Goal: Find specific page/section: Find specific page/section

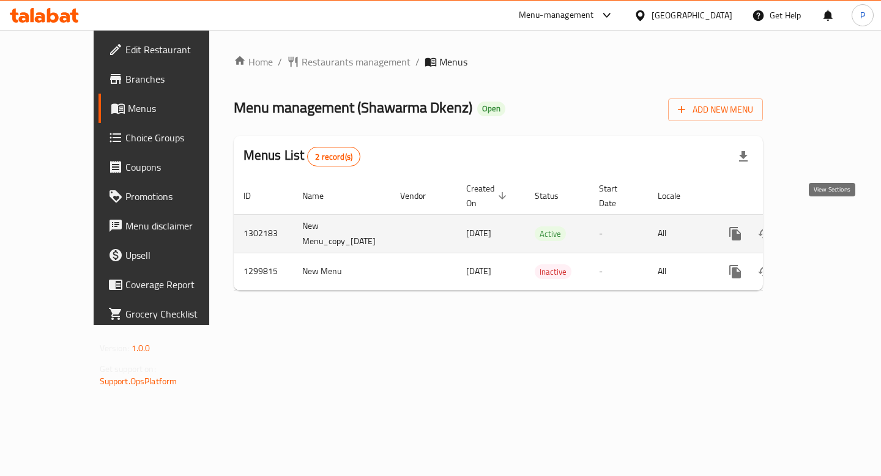
click at [833, 228] on link "enhanced table" at bounding box center [822, 233] width 29 height 29
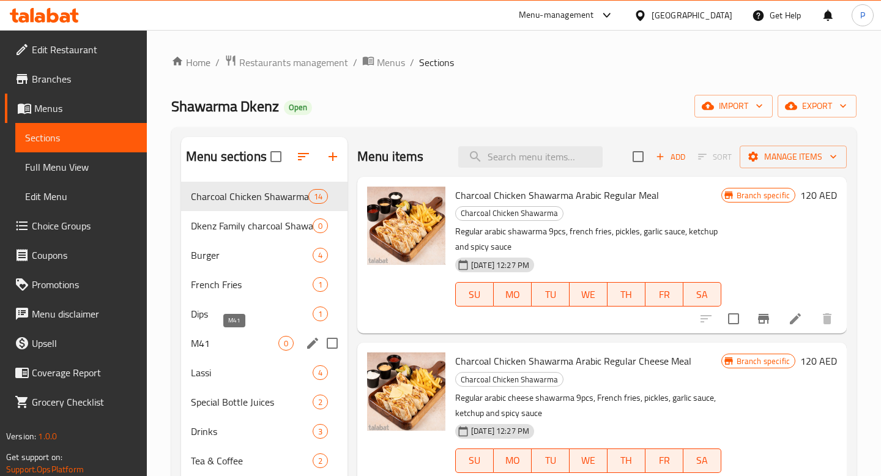
click at [256, 345] on span "M41" at bounding box center [234, 343] width 87 height 15
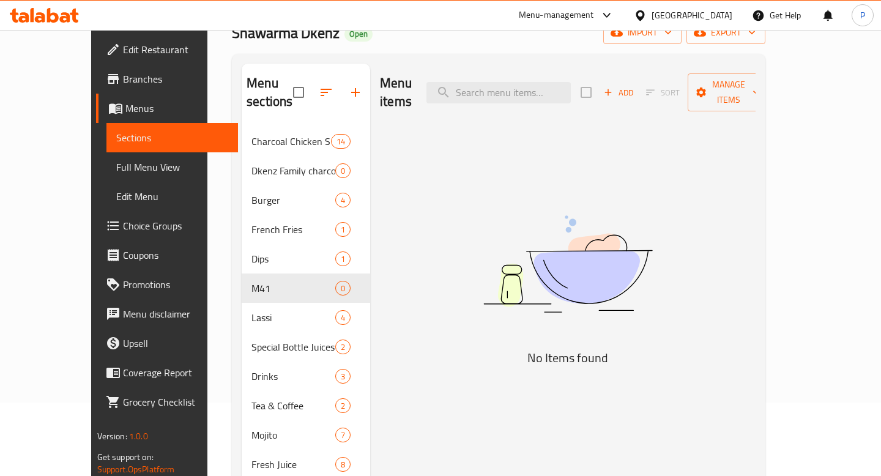
scroll to position [64, 0]
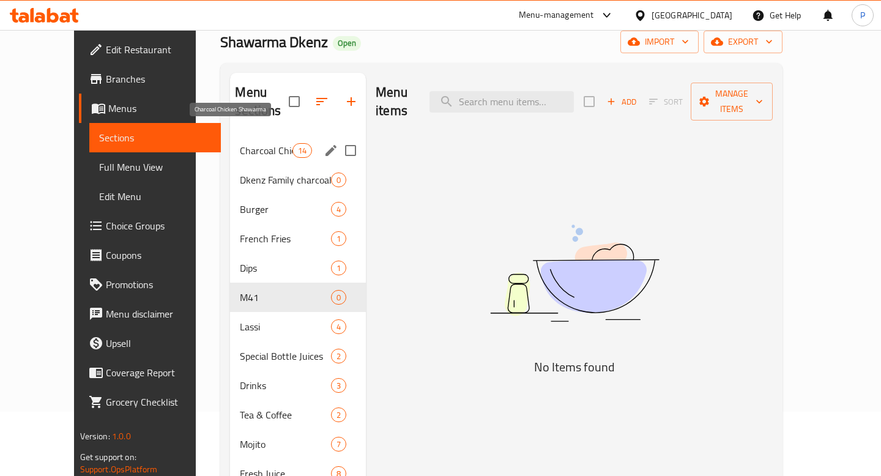
click at [252, 143] on span "Charcoal Chicken Shawarma" at bounding box center [266, 150] width 52 height 15
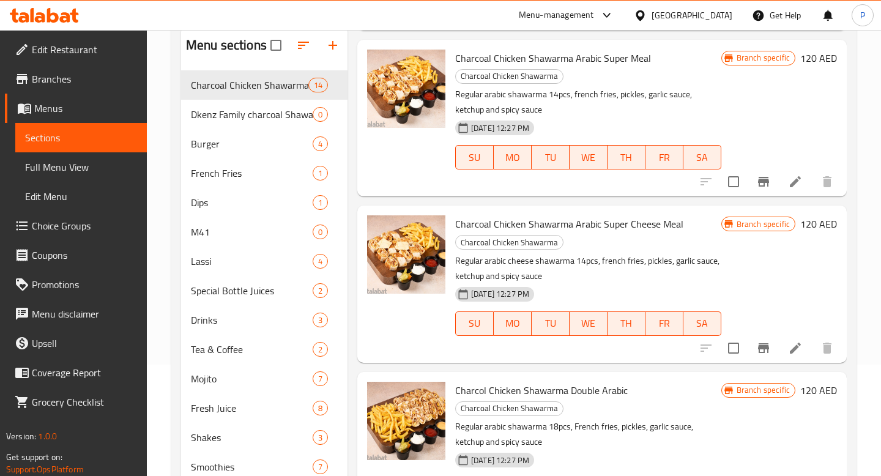
scroll to position [365, 0]
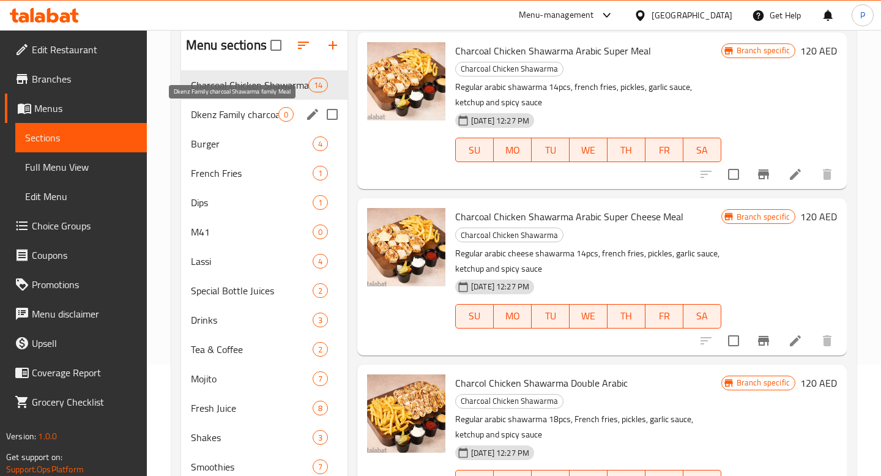
click at [222, 114] on span "Dkenz Family charcoal Shawarma family Meal" at bounding box center [234, 114] width 87 height 15
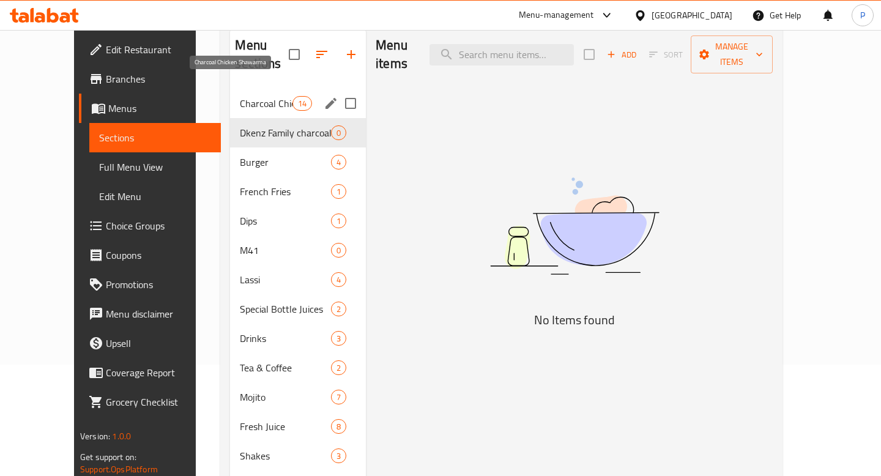
click at [240, 96] on span "Charcoal Chicken Shawarma" at bounding box center [266, 103] width 52 height 15
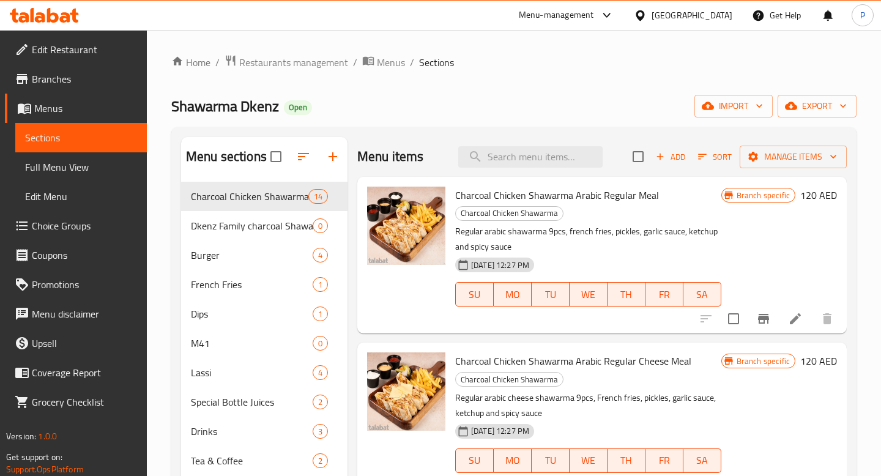
click at [585, 21] on div "Menu-management" at bounding box center [556, 15] width 75 height 15
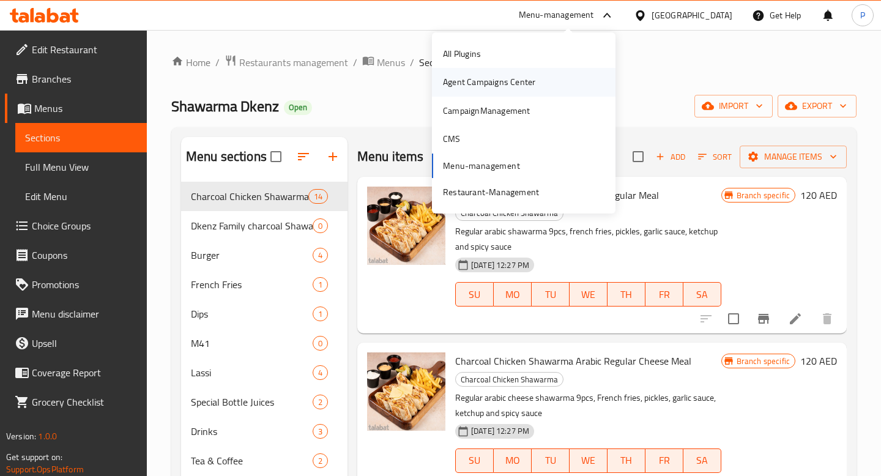
click at [519, 88] on div "Agent Campaigns Center" at bounding box center [489, 81] width 92 height 13
